Goal: Find specific page/section: Find specific page/section

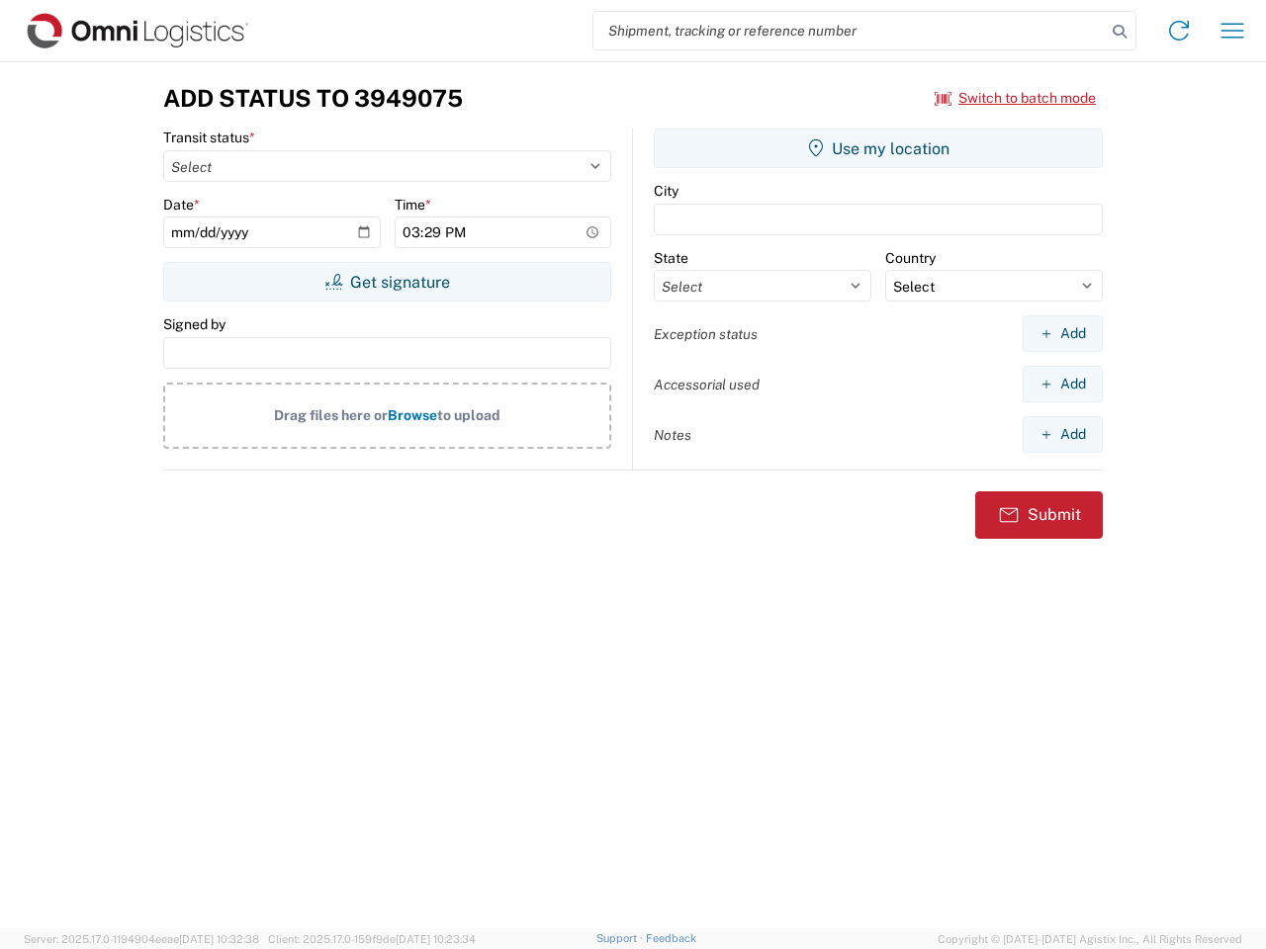
click at [849, 31] on input "search" at bounding box center [849, 31] width 512 height 38
click at [1119, 32] on icon at bounding box center [1120, 32] width 28 height 28
click at [1179, 31] on icon at bounding box center [1179, 31] width 32 height 32
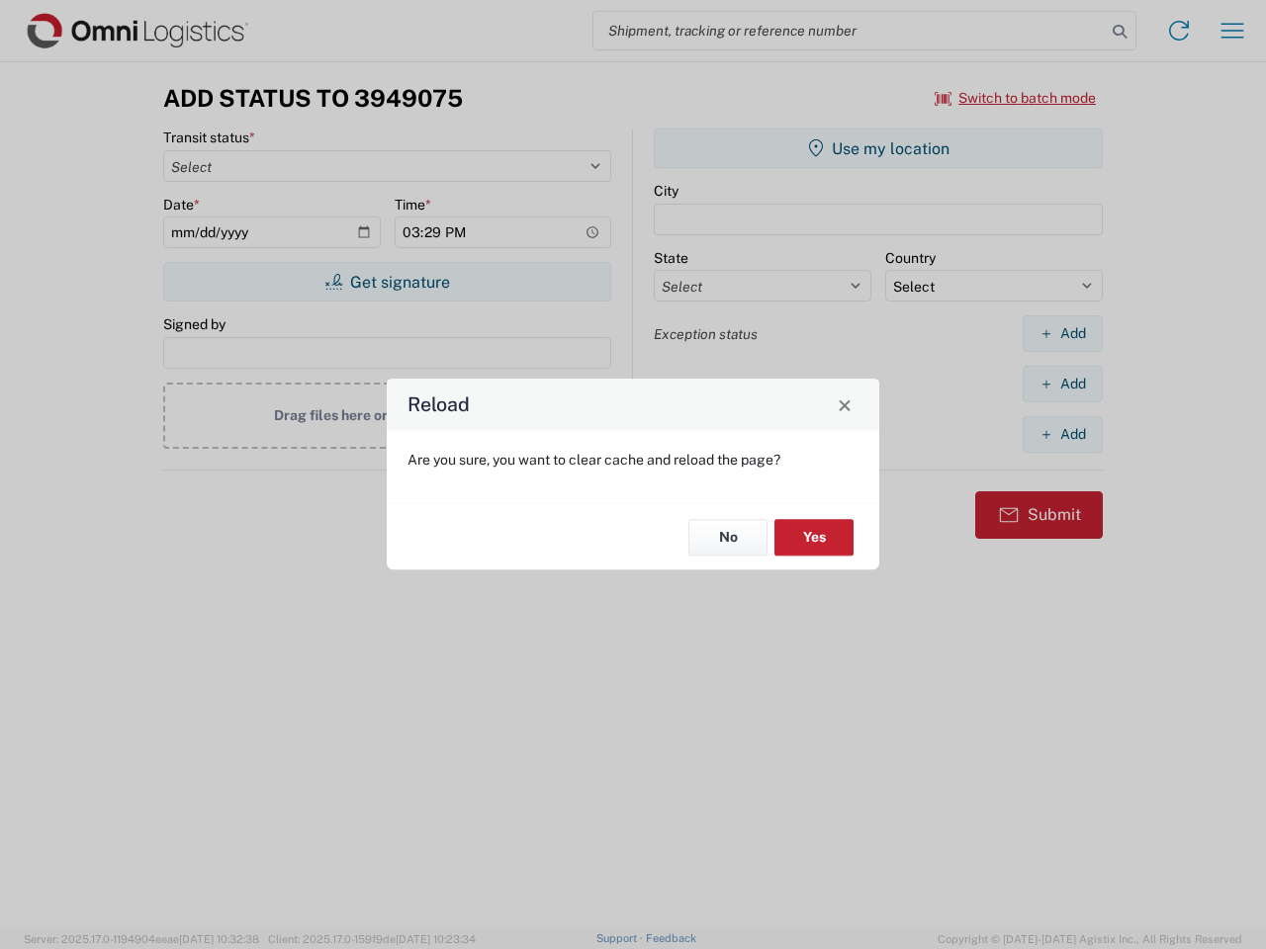
click at [1016, 98] on div "Reload Are you sure, you want to clear cache and reload the page? No Yes" at bounding box center [633, 474] width 1266 height 949
click at [387, 282] on div "Reload Are you sure, you want to clear cache and reload the page? No Yes" at bounding box center [633, 474] width 1266 height 949
click at [878, 148] on div "Reload Are you sure, you want to clear cache and reload the page? No Yes" at bounding box center [633, 474] width 1266 height 949
click at [1062, 333] on div "Reload Are you sure, you want to clear cache and reload the page? No Yes" at bounding box center [633, 474] width 1266 height 949
click at [1062, 384] on div "Reload Are you sure, you want to clear cache and reload the page? No Yes" at bounding box center [633, 474] width 1266 height 949
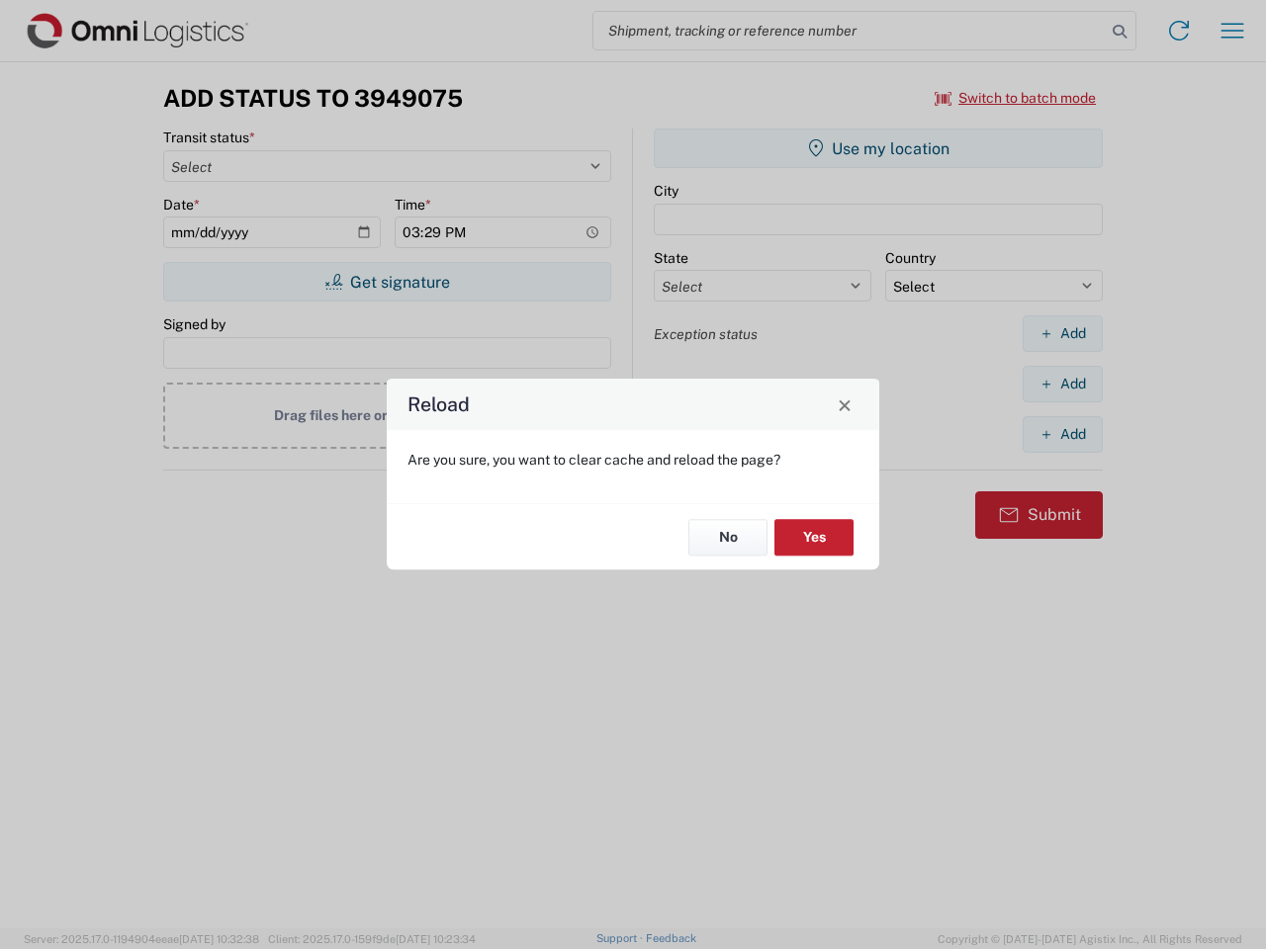
click at [1062, 434] on div "Reload Are you sure, you want to clear cache and reload the page? No Yes" at bounding box center [633, 474] width 1266 height 949
